Goal: Task Accomplishment & Management: Use online tool/utility

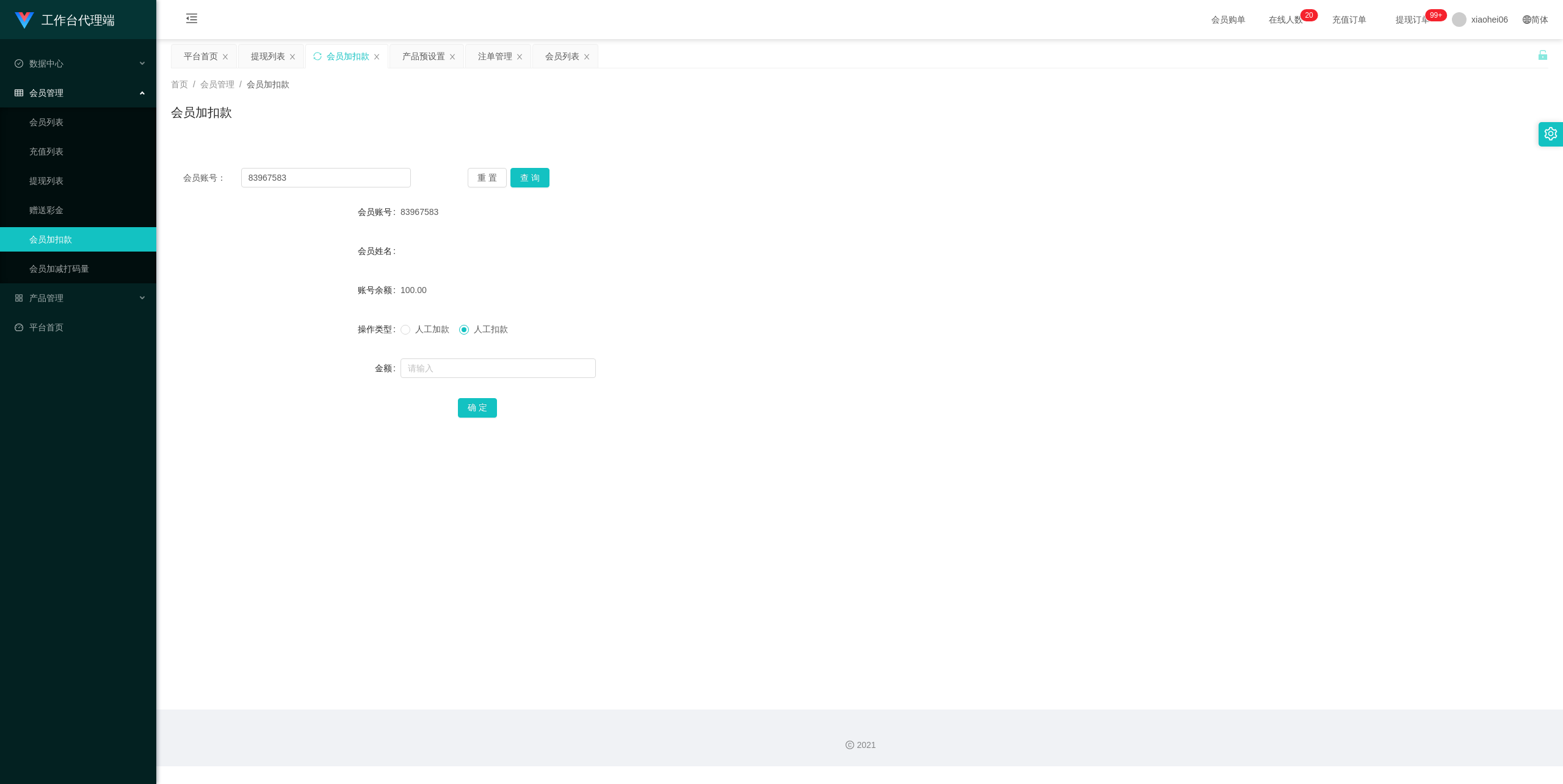
click at [612, 286] on div "100.00" at bounding box center [802, 289] width 804 height 25
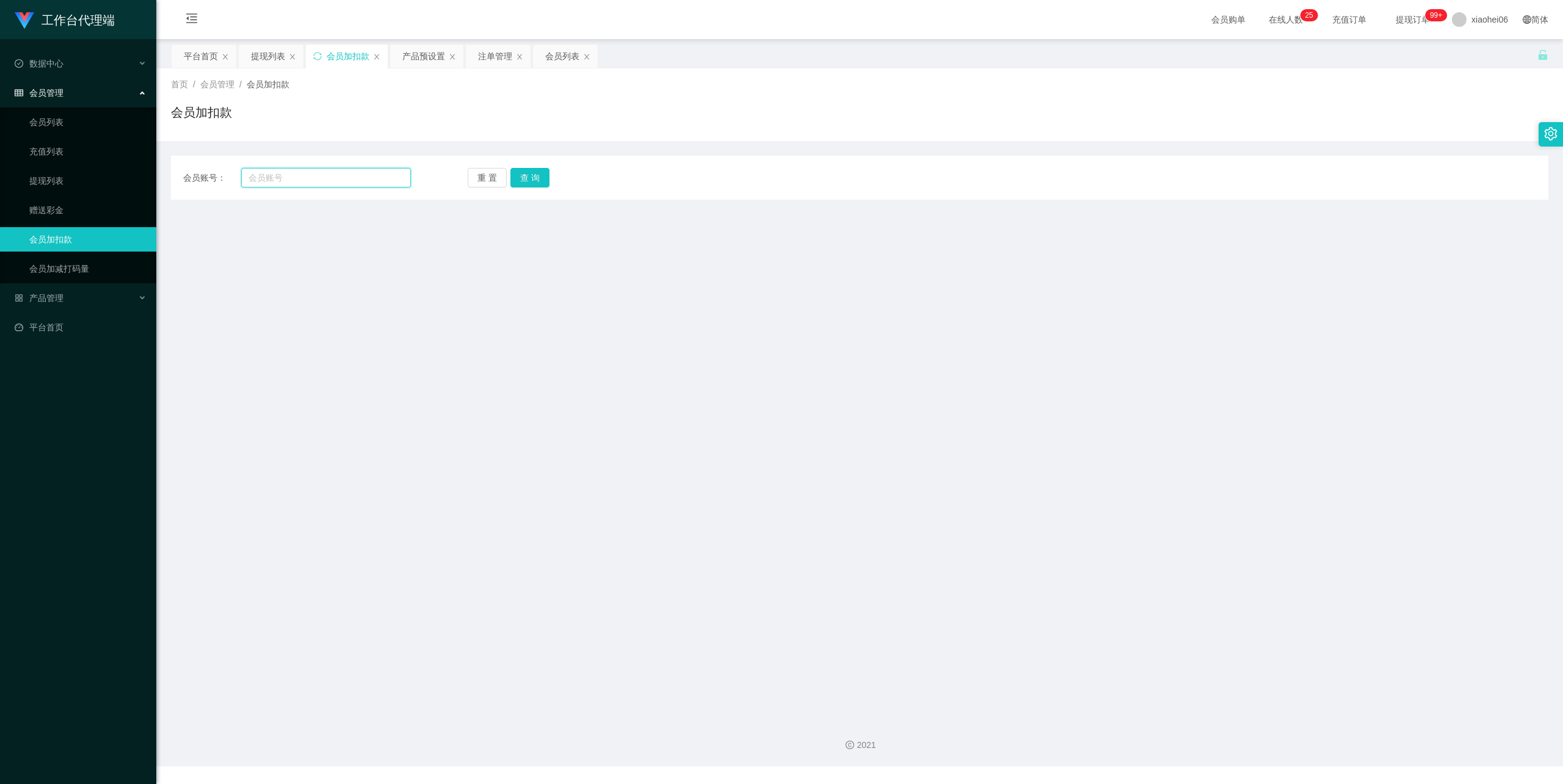
click at [325, 175] on input "text" at bounding box center [326, 177] width 170 height 20
paste input "83967583"
type input "83967583"
click at [520, 176] on button "查 询" at bounding box center [530, 177] width 39 height 20
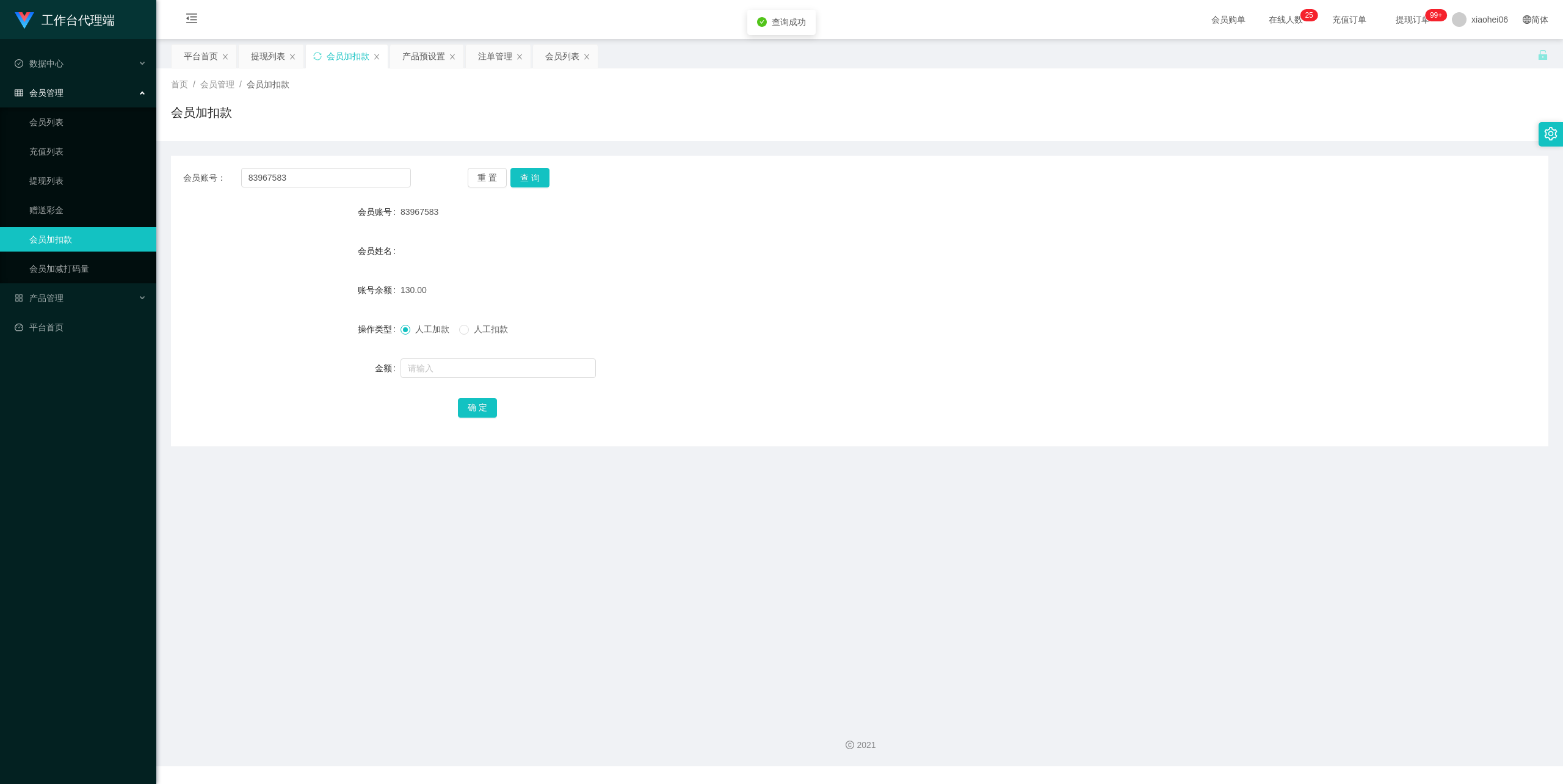
click at [477, 330] on span "人工扣款" at bounding box center [491, 329] width 44 height 10
click at [453, 367] on input "text" at bounding box center [498, 367] width 195 height 20
type input "130"
drag, startPoint x: 474, startPoint y: 409, endPoint x: 475, endPoint y: 401, distance: 8.1
click at [474, 409] on button "确 定" at bounding box center [477, 407] width 39 height 20
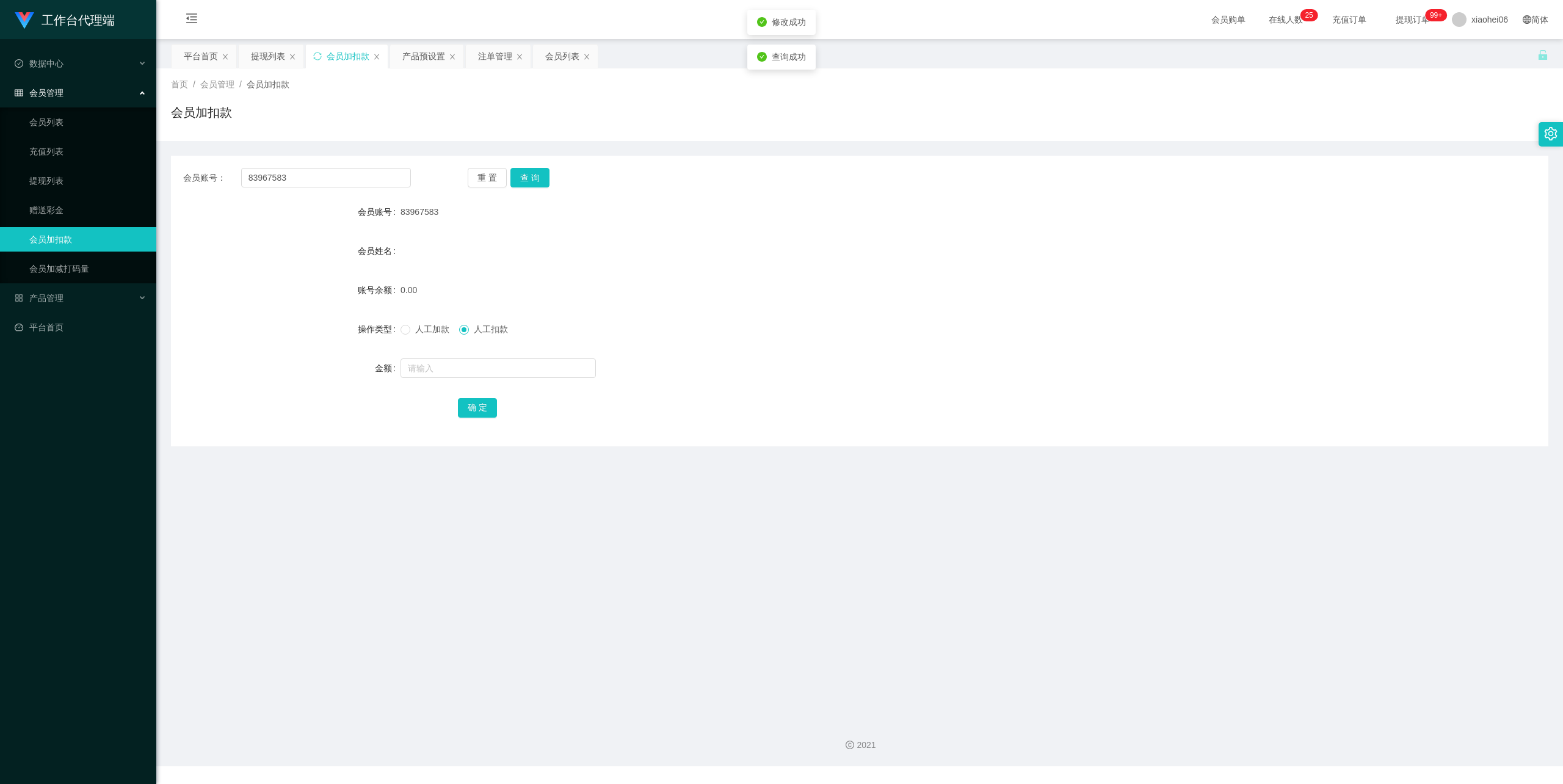
drag, startPoint x: 835, startPoint y: 213, endPoint x: 869, endPoint y: 143, distance: 77.8
click at [836, 210] on div "83967583" at bounding box center [802, 211] width 804 height 25
